Goal: Transaction & Acquisition: Purchase product/service

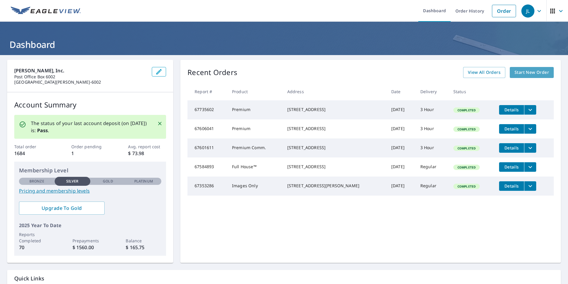
click at [515, 75] on span "Start New Order" at bounding box center [532, 72] width 34 height 7
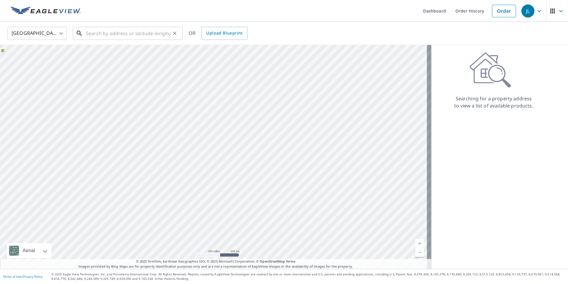
click at [102, 37] on input "text" at bounding box center [128, 33] width 85 height 17
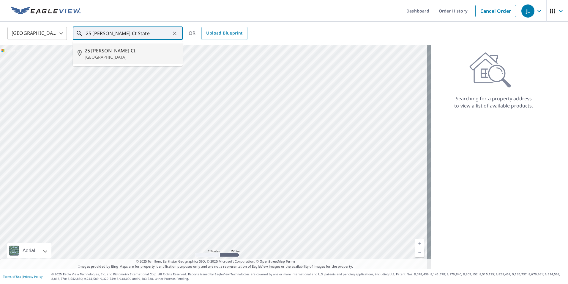
click at [100, 56] on p "[GEOGRAPHIC_DATA]" at bounding box center [131, 57] width 93 height 6
type input "[STREET_ADDRESS][PERSON_NAME]"
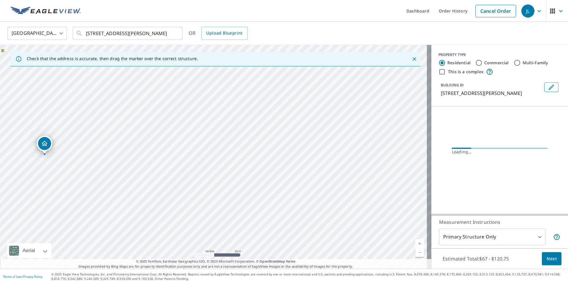
drag, startPoint x: 180, startPoint y: 155, endPoint x: 196, endPoint y: 155, distance: 16.7
click at [196, 155] on div "[STREET_ADDRESS][PERSON_NAME]" at bounding box center [216, 156] width 432 height 223
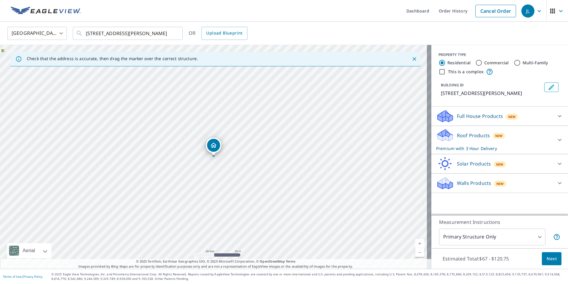
click at [547, 143] on div "Roof Products New Premium with 3 Hour Delivery" at bounding box center [494, 139] width 116 height 23
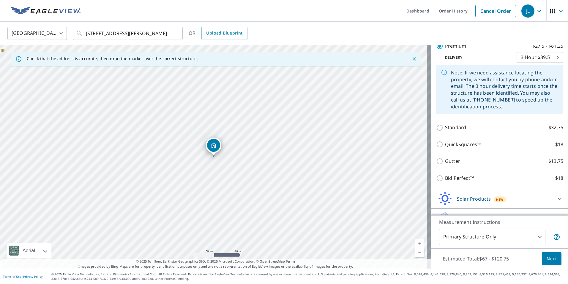
scroll to position [119, 0]
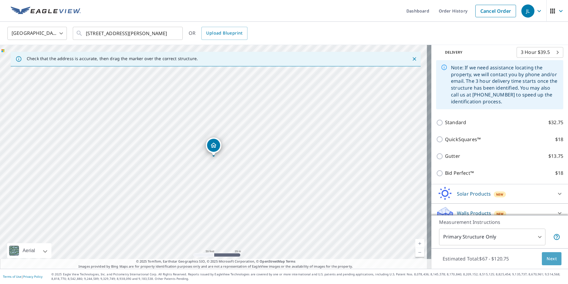
click at [549, 256] on span "Next" at bounding box center [552, 258] width 10 height 7
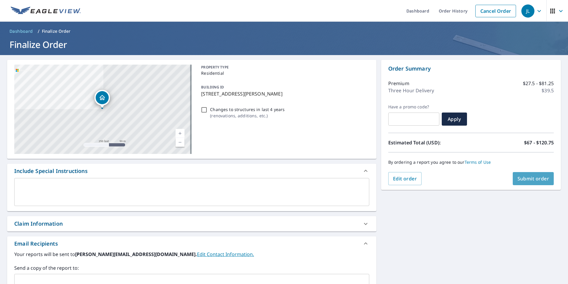
click at [524, 183] on button "Submit order" at bounding box center [533, 178] width 41 height 13
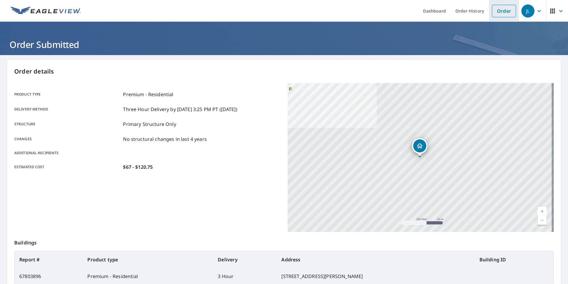
click at [495, 14] on link "Order" at bounding box center [504, 11] width 24 height 12
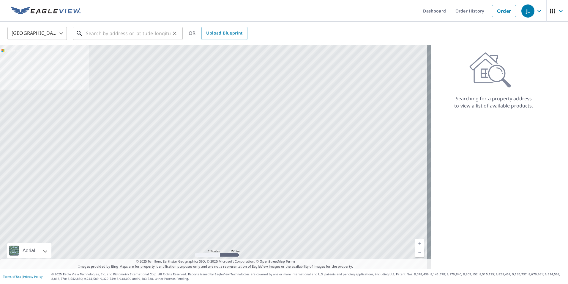
click at [122, 34] on input "text" at bounding box center [128, 33] width 85 height 17
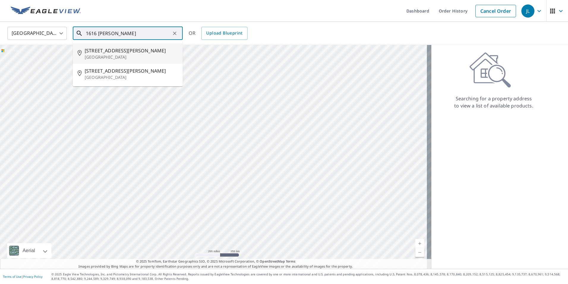
click at [115, 53] on span "[STREET_ADDRESS][PERSON_NAME]" at bounding box center [131, 50] width 93 height 7
type input "[STREET_ADDRESS][PERSON_NAME]"
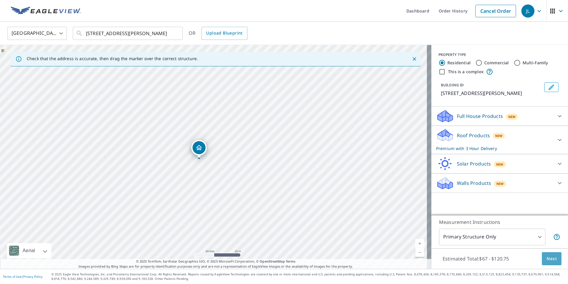
click at [547, 259] on span "Next" at bounding box center [552, 258] width 10 height 7
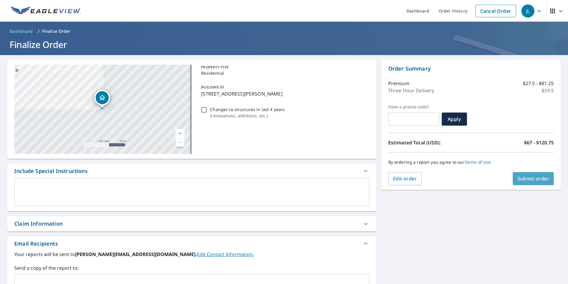
click at [532, 176] on span "Submit order" at bounding box center [534, 178] width 32 height 7
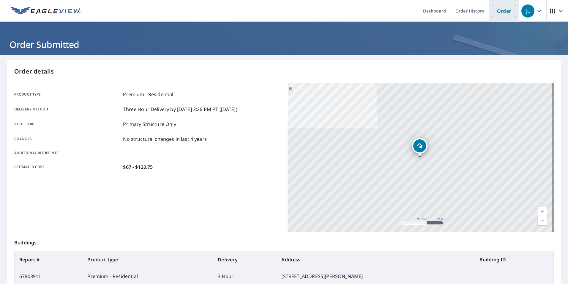
click at [500, 13] on link "Order" at bounding box center [504, 11] width 24 height 12
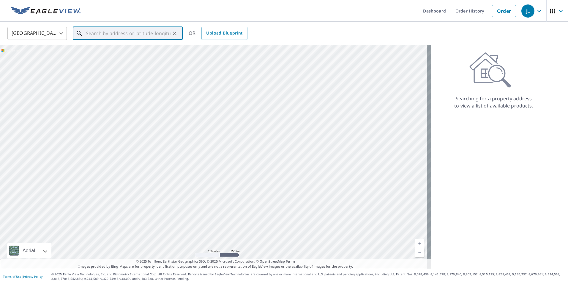
click at [144, 37] on input "text" at bounding box center [128, 33] width 85 height 17
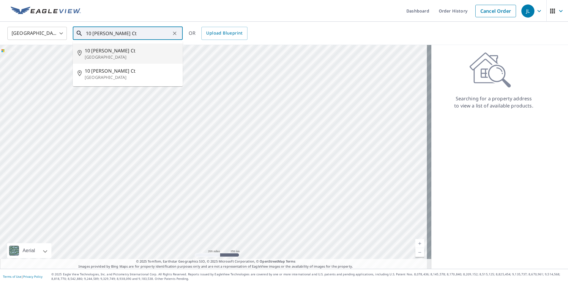
click at [113, 52] on span "10 [PERSON_NAME] Ct" at bounding box center [131, 50] width 93 height 7
type input "[STREET_ADDRESS][PERSON_NAME]"
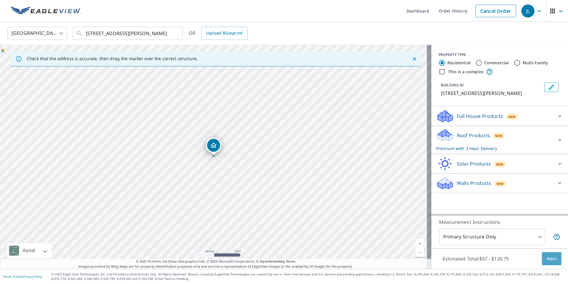
click at [543, 254] on button "Next" at bounding box center [552, 258] width 20 height 13
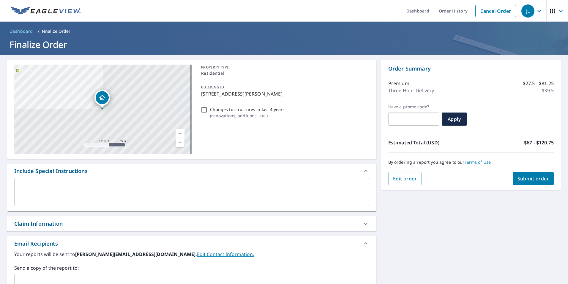
click at [518, 179] on span "Submit order" at bounding box center [534, 178] width 32 height 7
